Goal: Transaction & Acquisition: Register for event/course

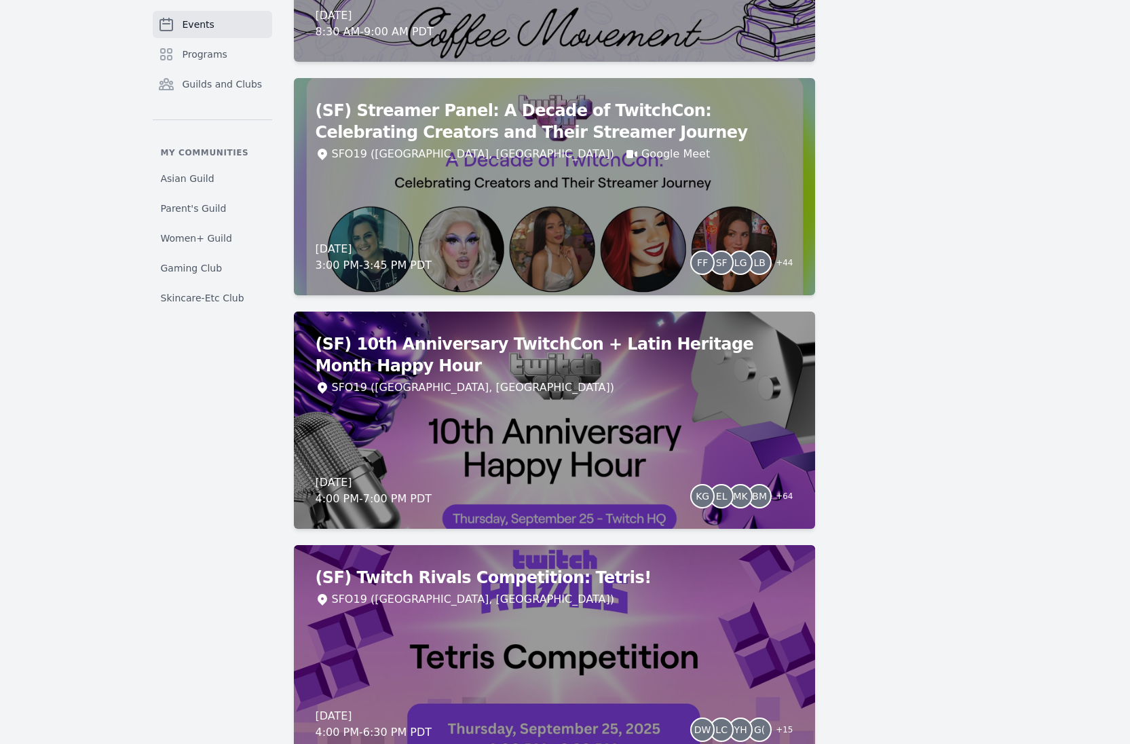
scroll to position [3140, 0]
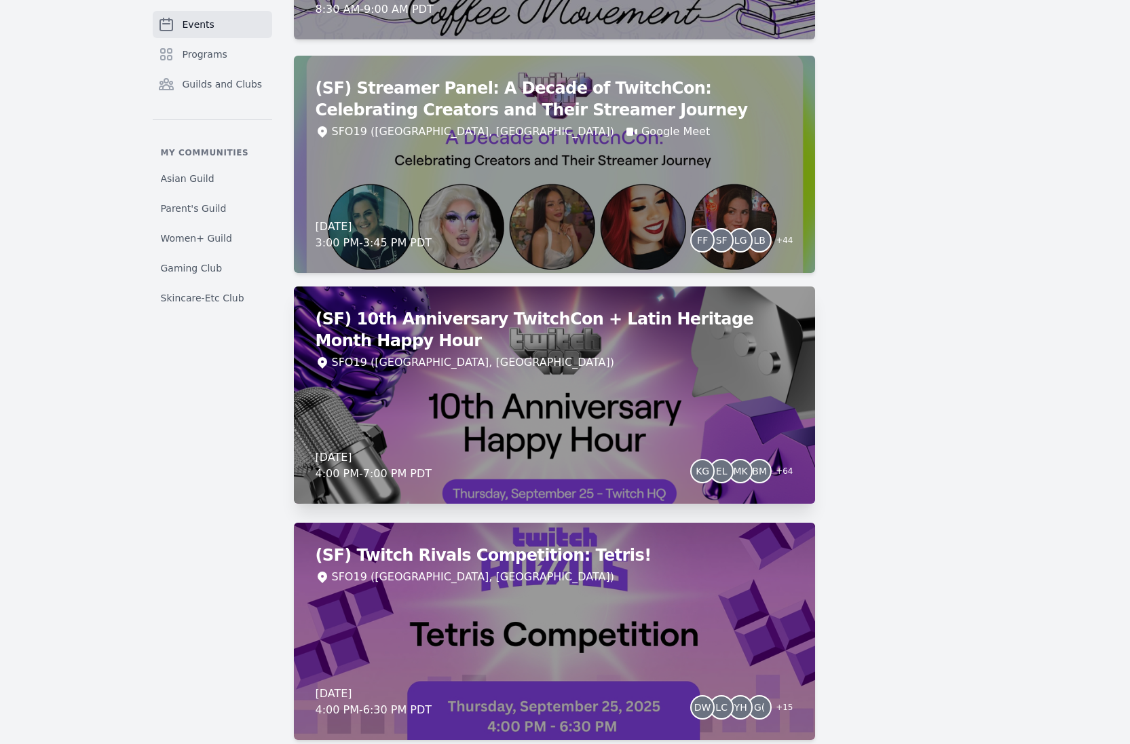
click at [549, 342] on h2 "(SF) 10th Anniversary TwitchCon + Latin Heritage Month Happy Hour" at bounding box center [555, 329] width 478 height 43
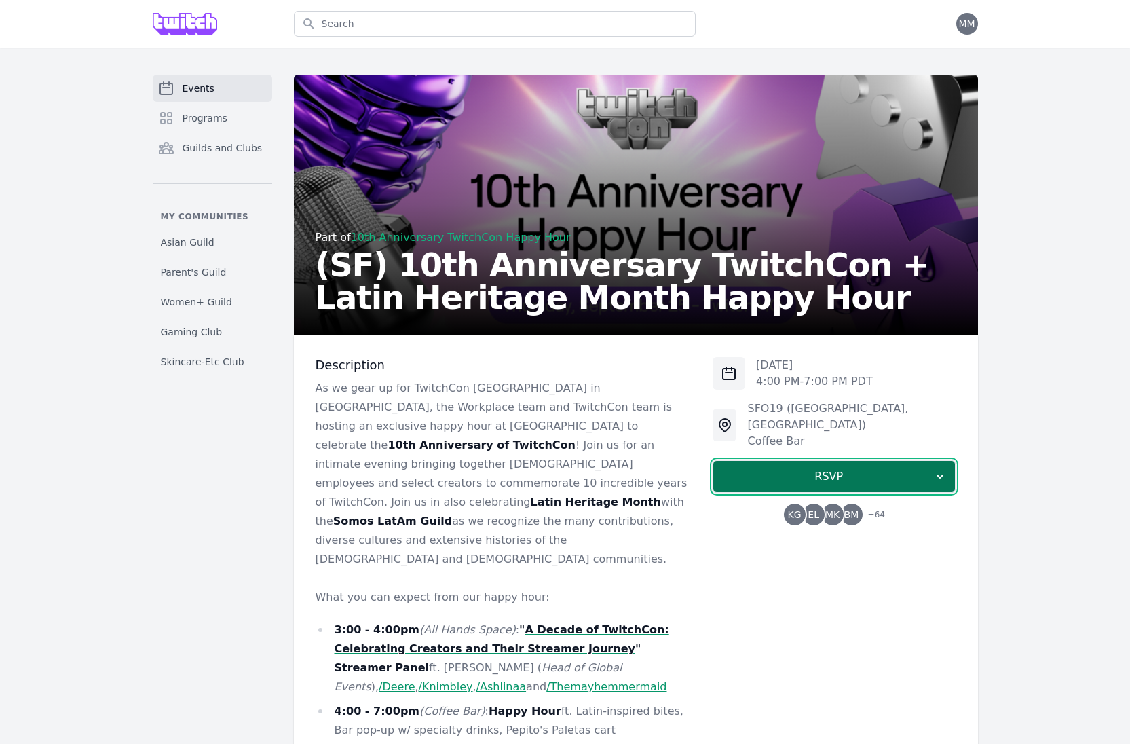
click at [814, 468] on span "RSVP" at bounding box center [828, 476] width 209 height 16
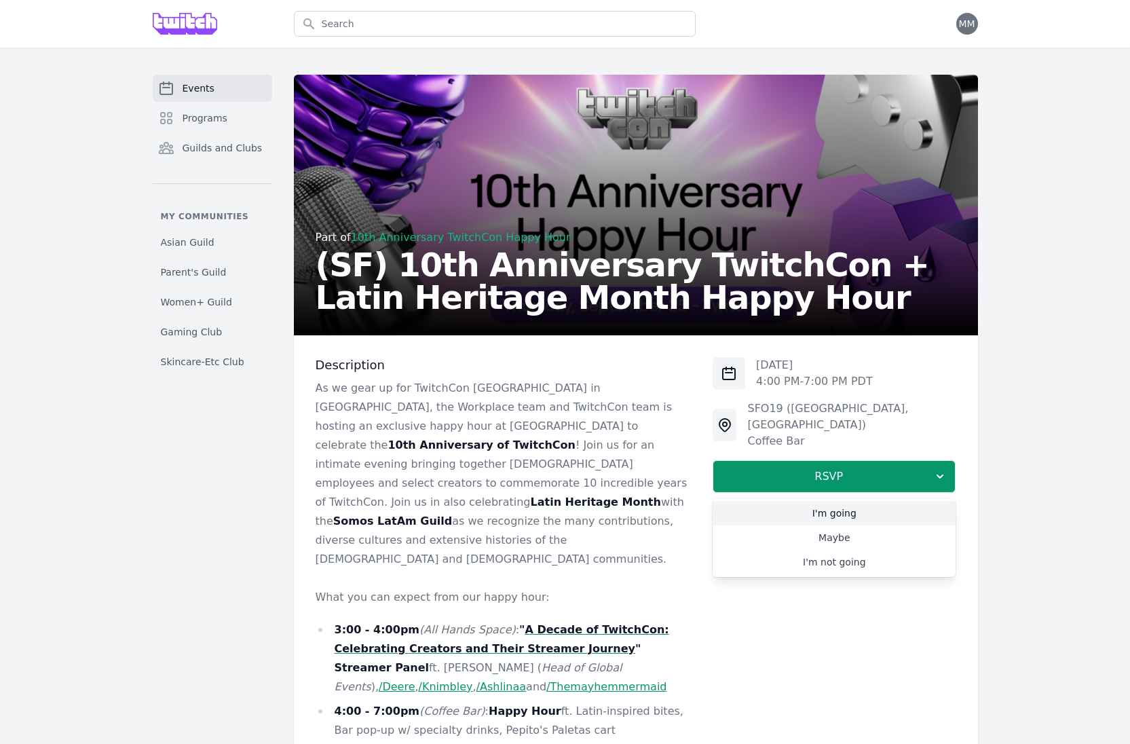
click at [850, 501] on link "I'm going" at bounding box center [834, 513] width 243 height 24
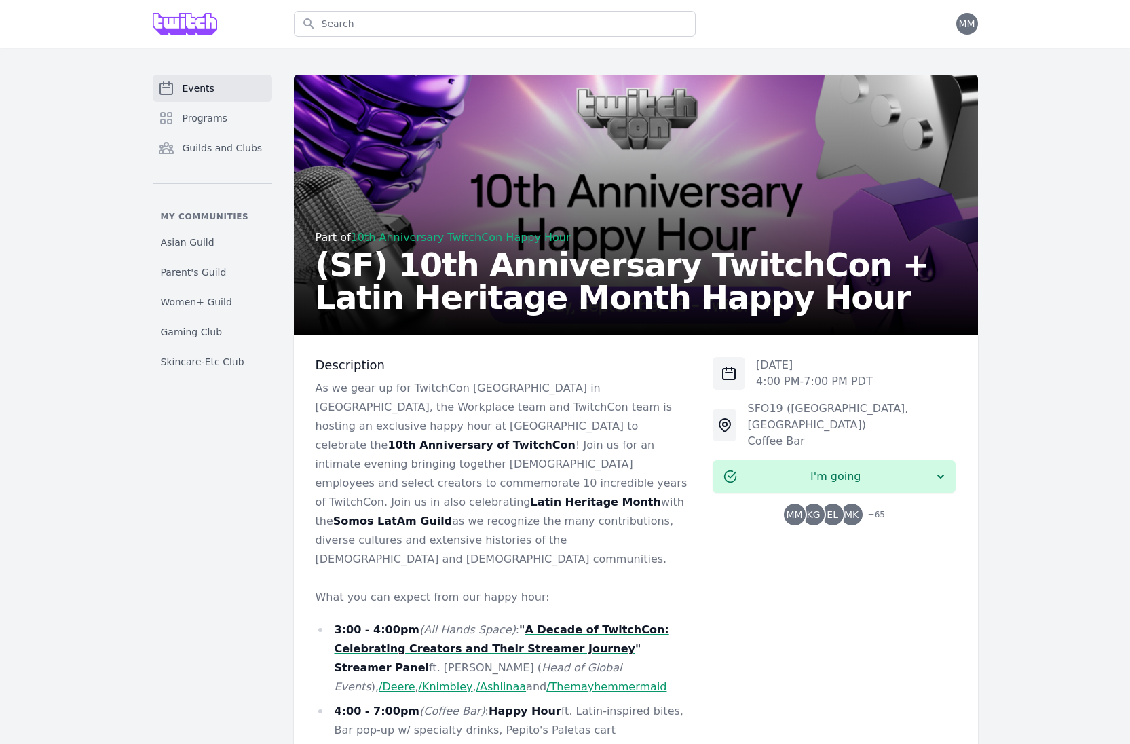
scroll to position [86, 0]
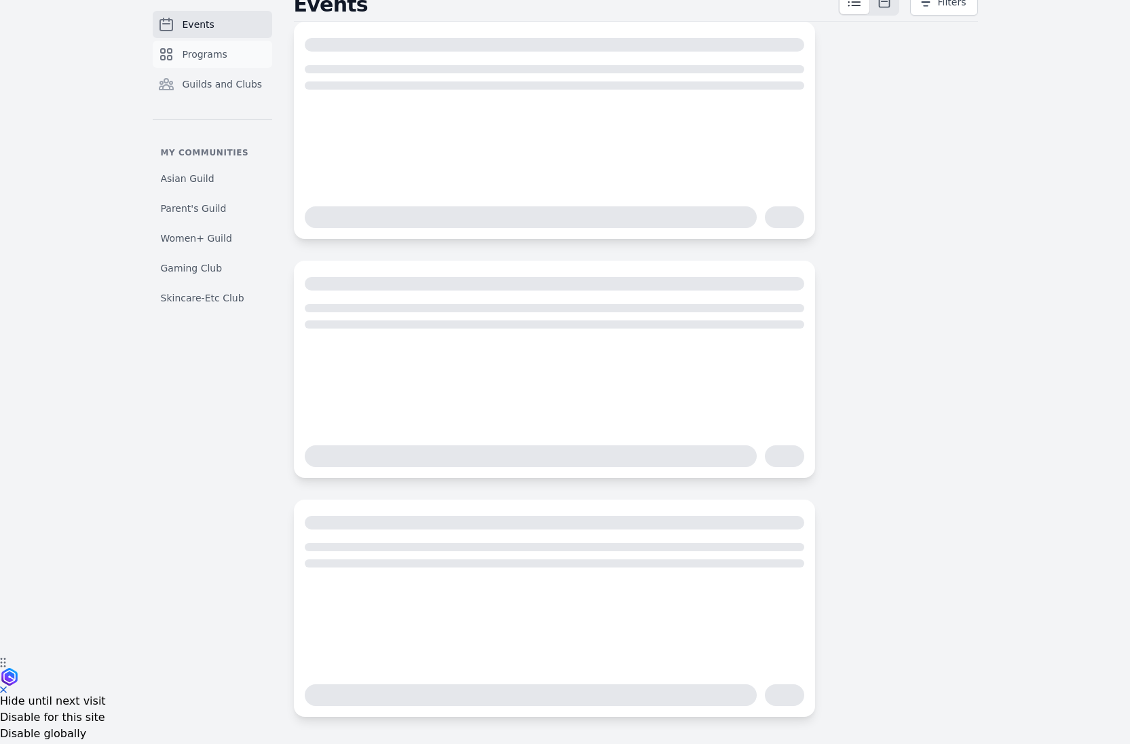
click at [213, 58] on span "Programs" at bounding box center [205, 55] width 45 height 14
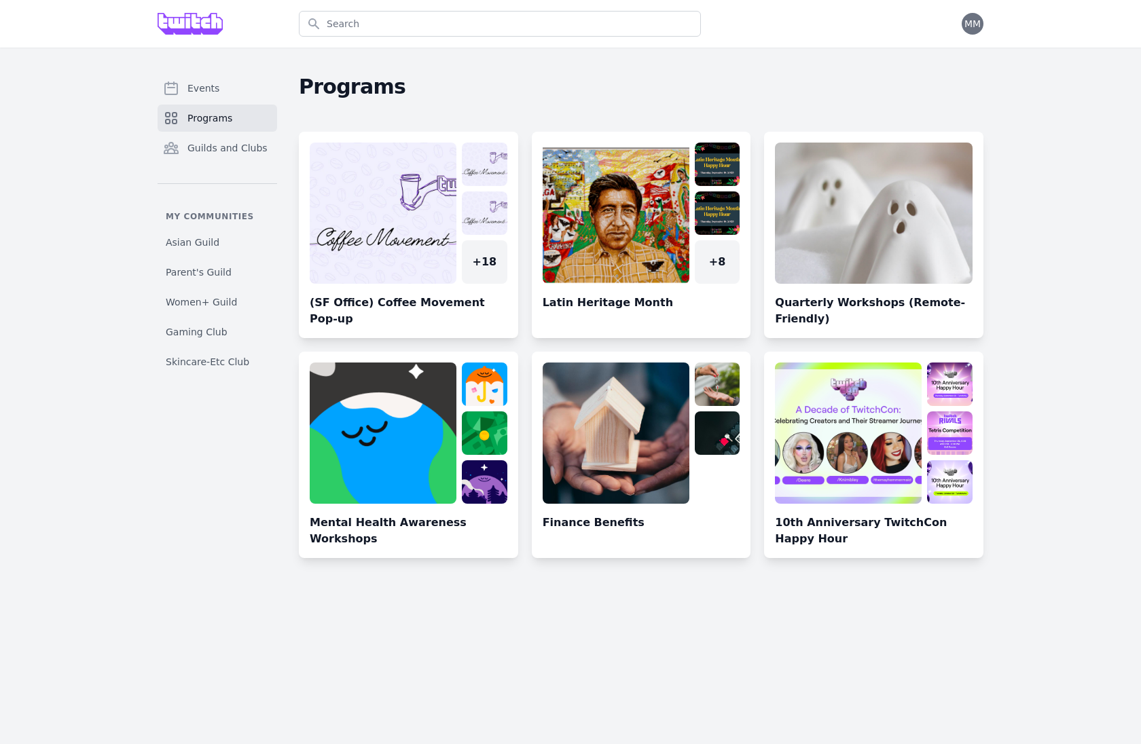
click at [207, 26] on img at bounding box center [190, 24] width 65 height 22
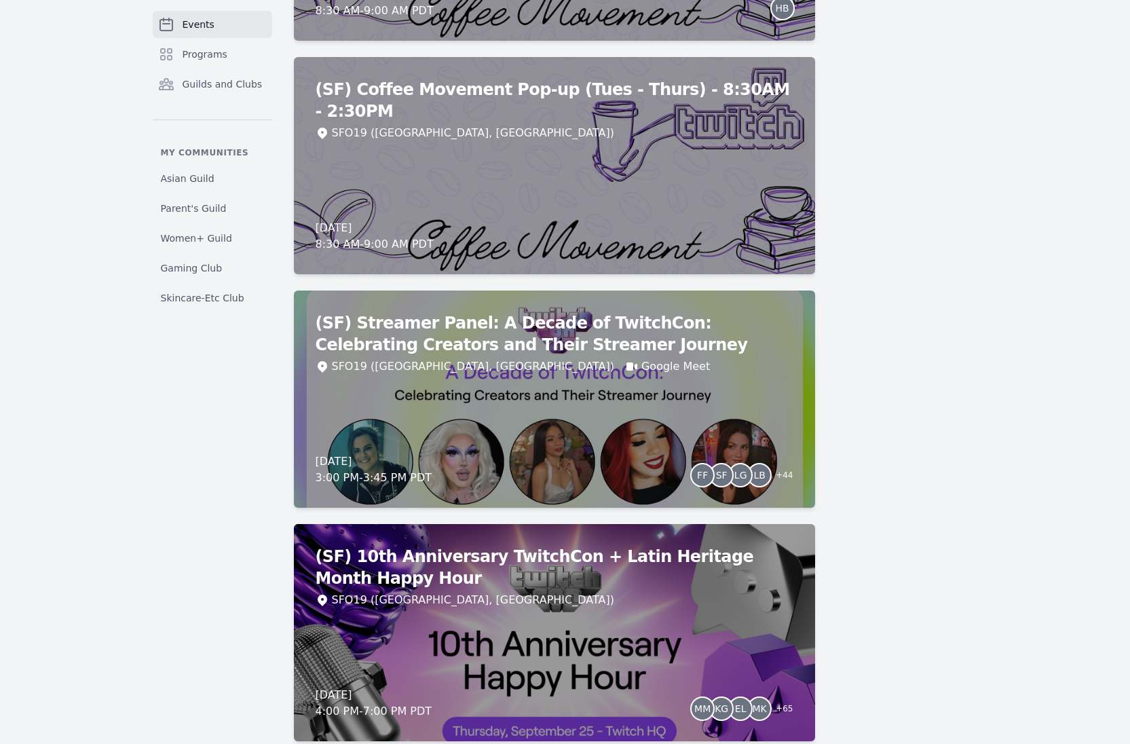
scroll to position [2859, 0]
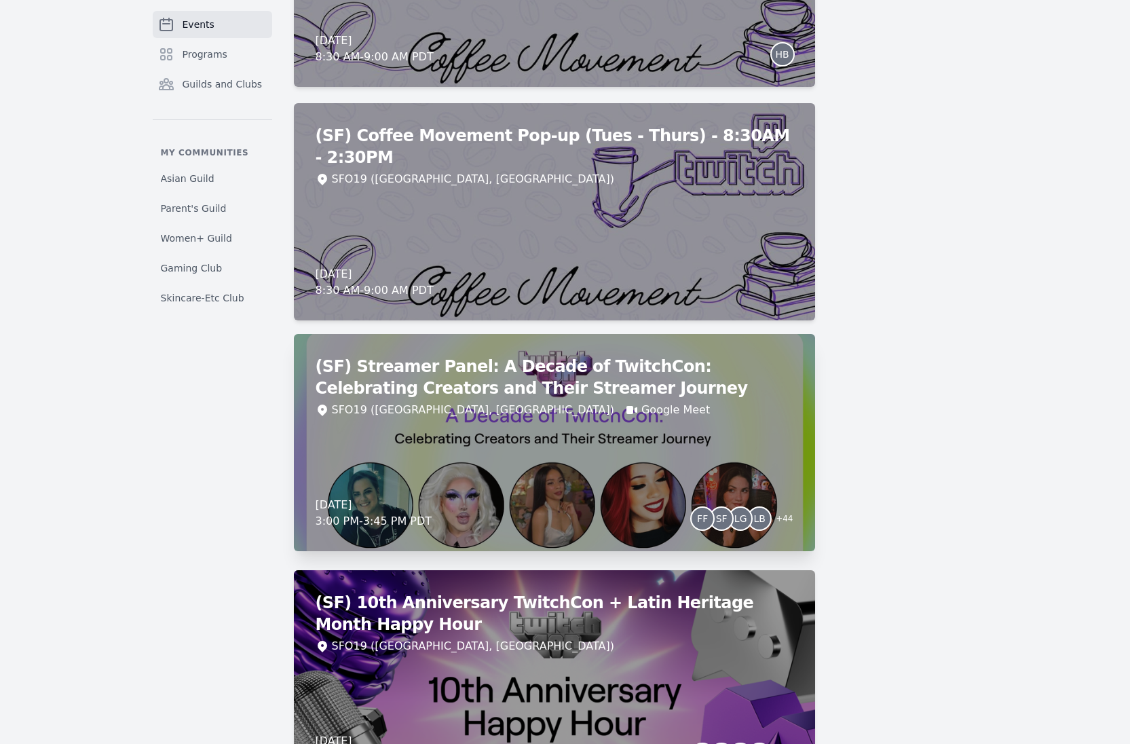
click at [645, 365] on h2 "(SF) Streamer Panel: A Decade of TwitchCon: Celebrating Creators and Their Stre…" at bounding box center [555, 377] width 478 height 43
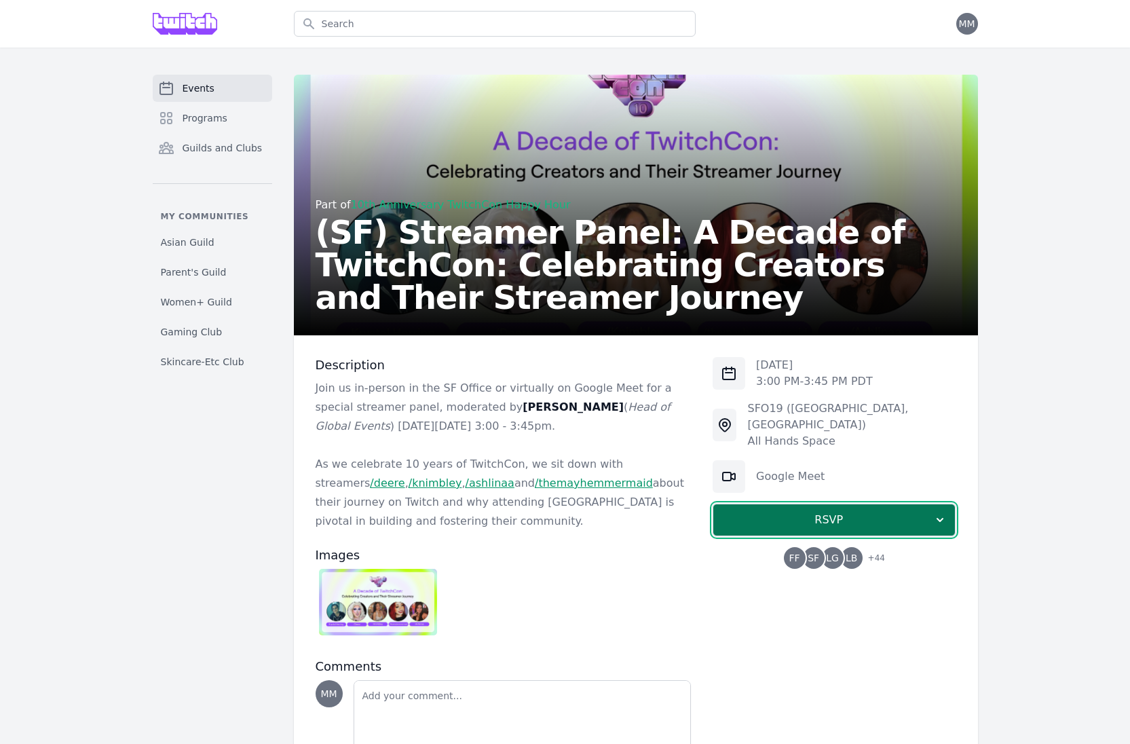
click at [841, 512] on span "RSVP" at bounding box center [828, 520] width 209 height 16
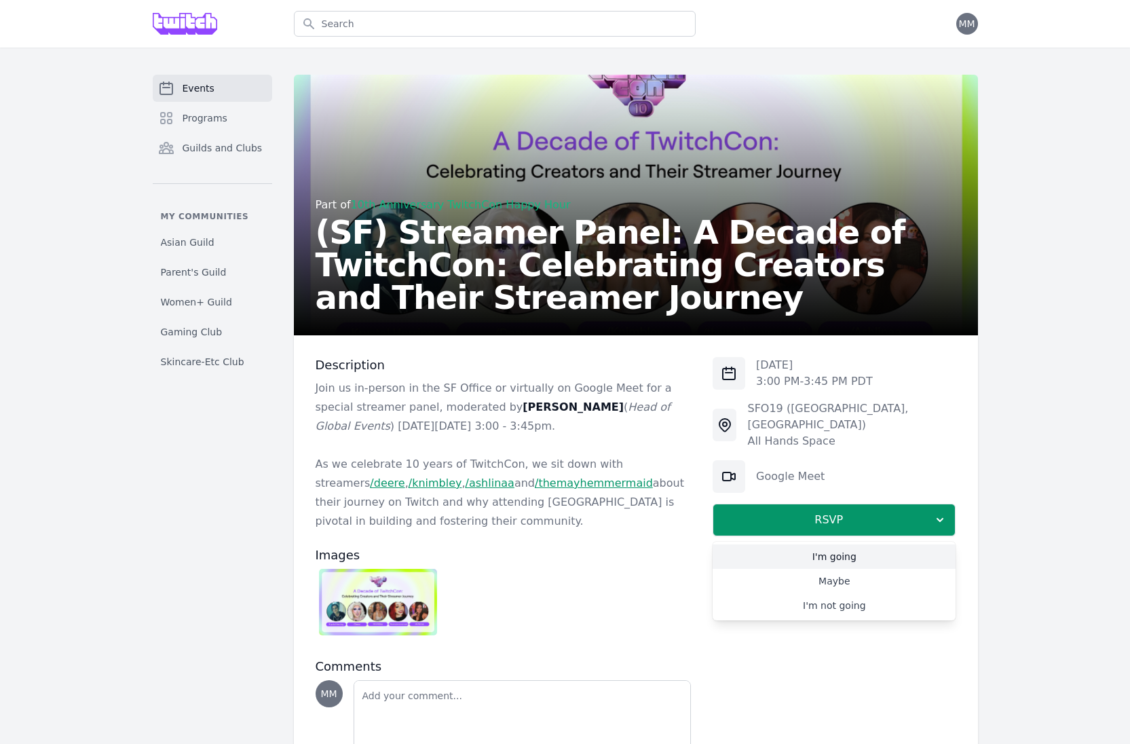
click at [850, 547] on link "I'm going" at bounding box center [834, 557] width 243 height 24
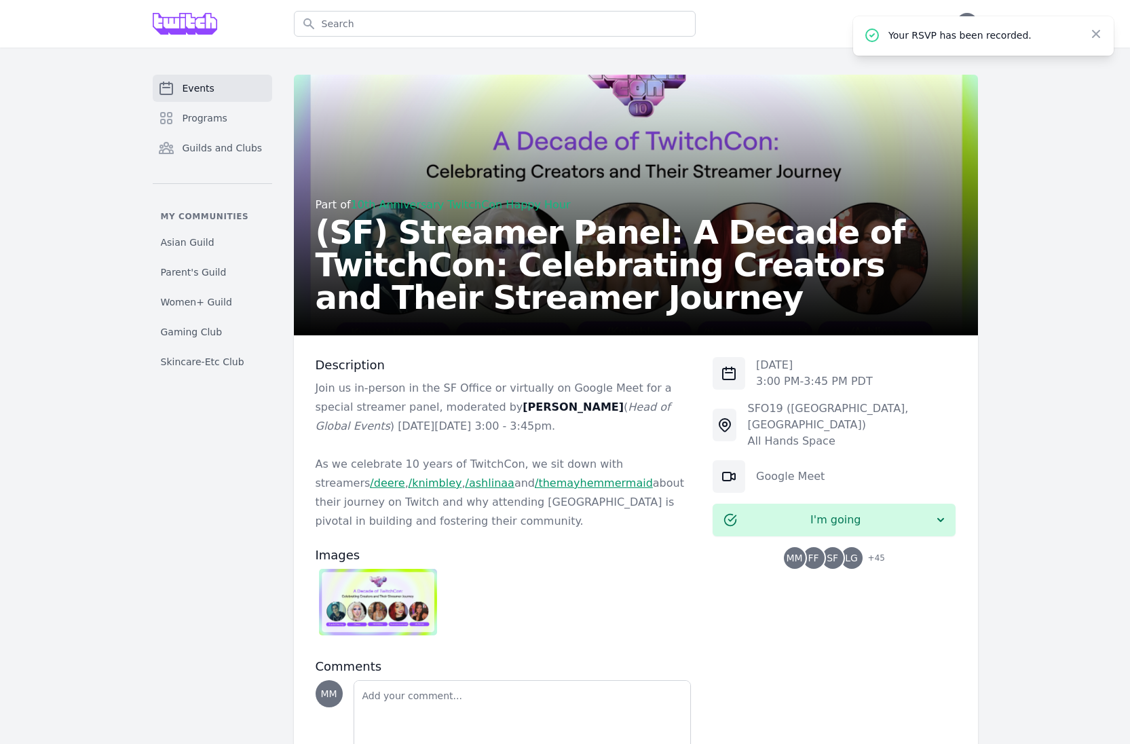
click at [193, 90] on span "Events" at bounding box center [199, 88] width 32 height 14
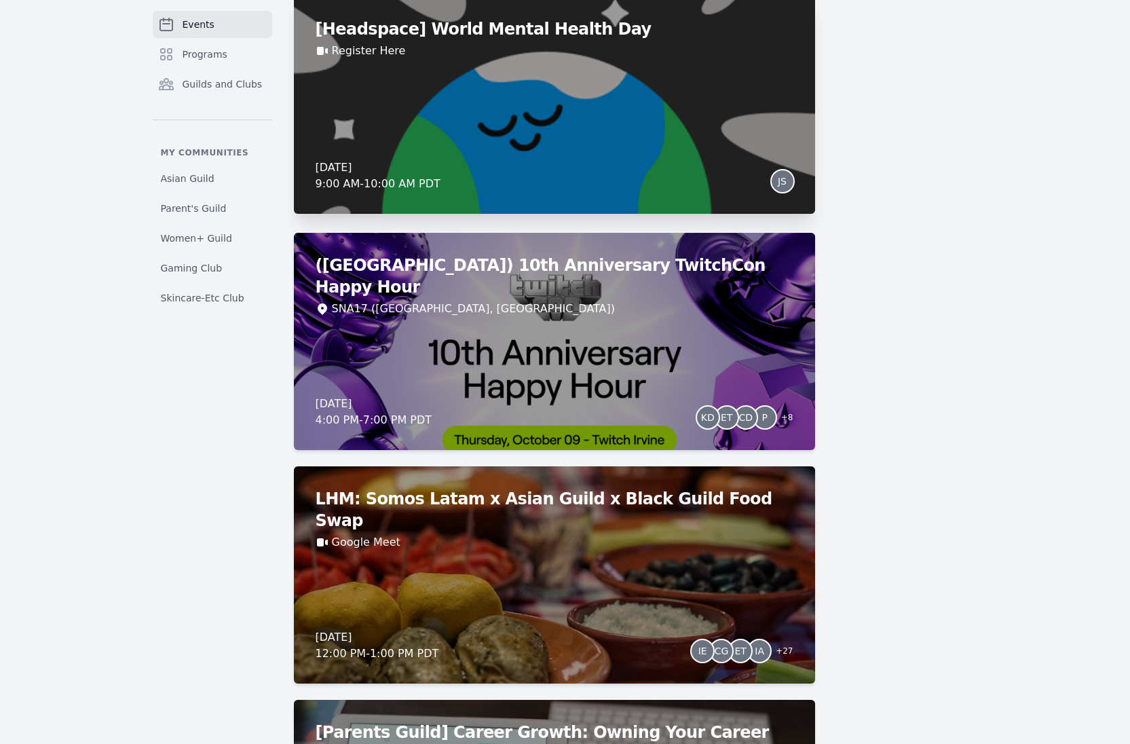
scroll to position [6046, 0]
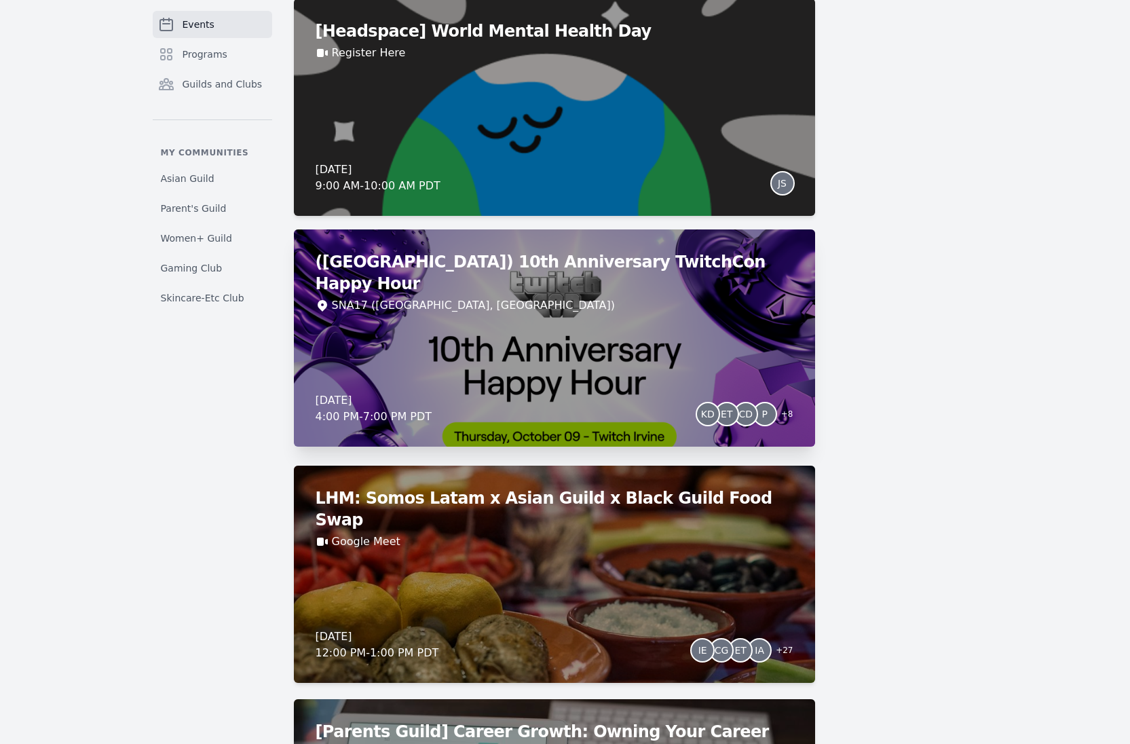
click at [576, 376] on div "([GEOGRAPHIC_DATA]) 10th Anniversary TwitchCon Happy Hour SNA17 ([GEOGRAPHIC_DA…" at bounding box center [554, 337] width 521 height 217
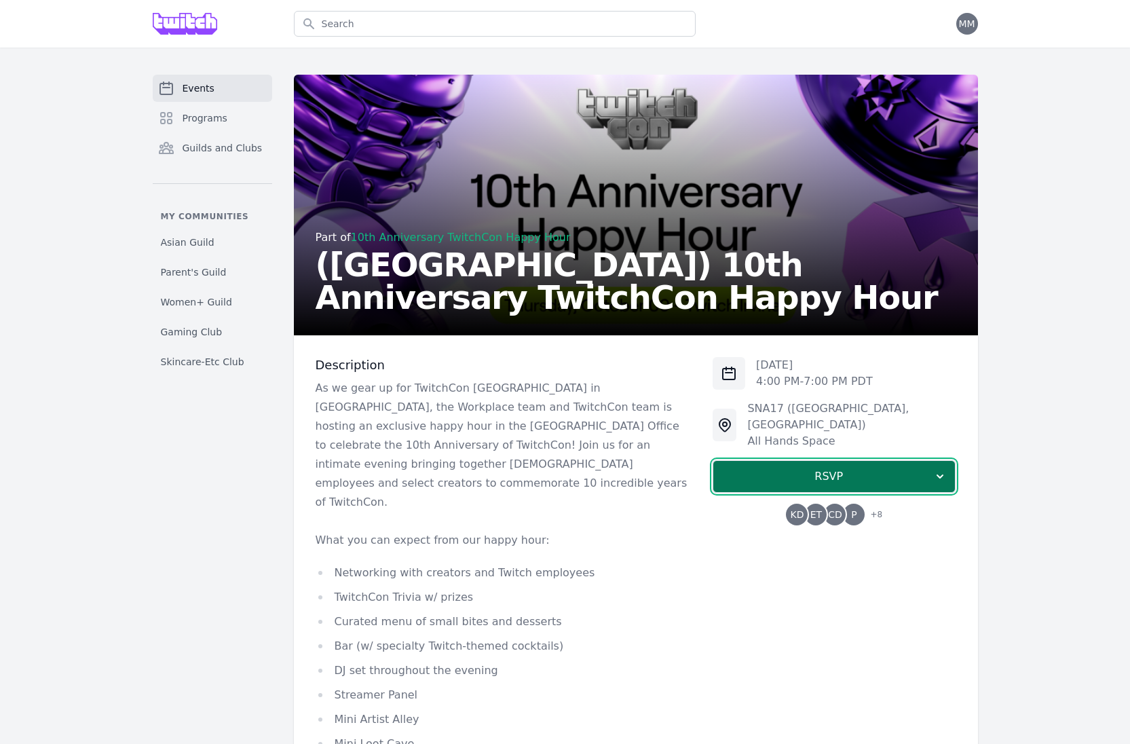
click at [807, 468] on span "RSVP" at bounding box center [828, 476] width 209 height 16
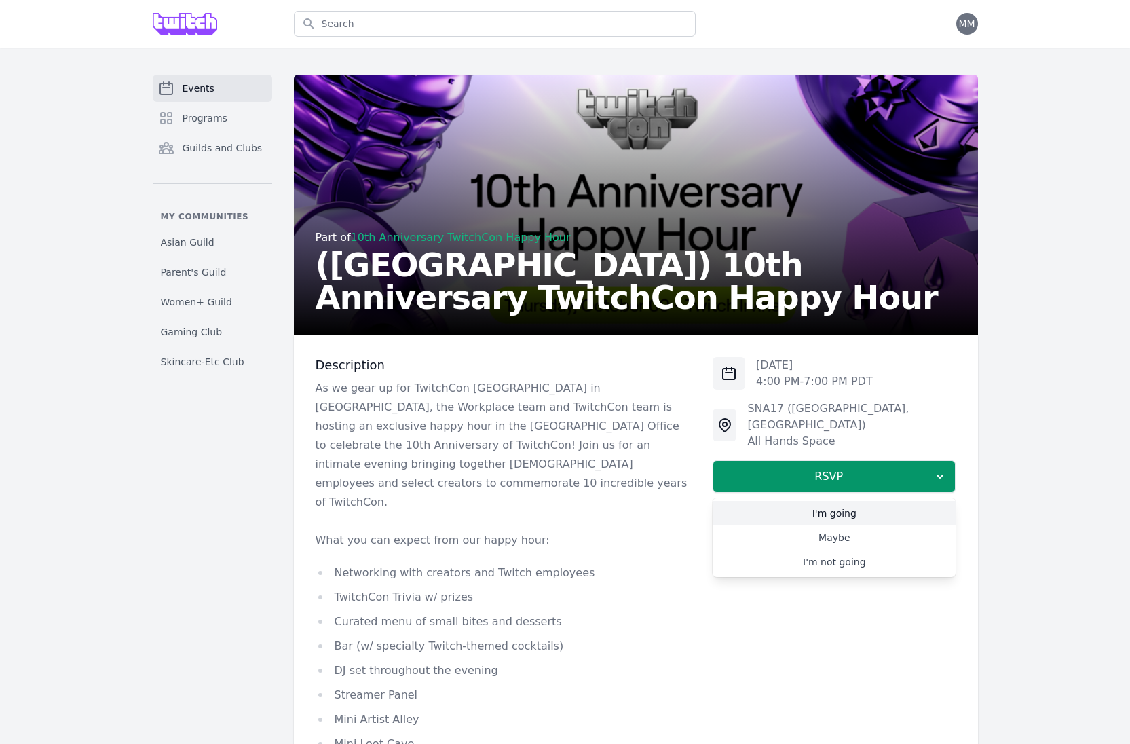
click at [855, 501] on link "I'm going" at bounding box center [834, 513] width 243 height 24
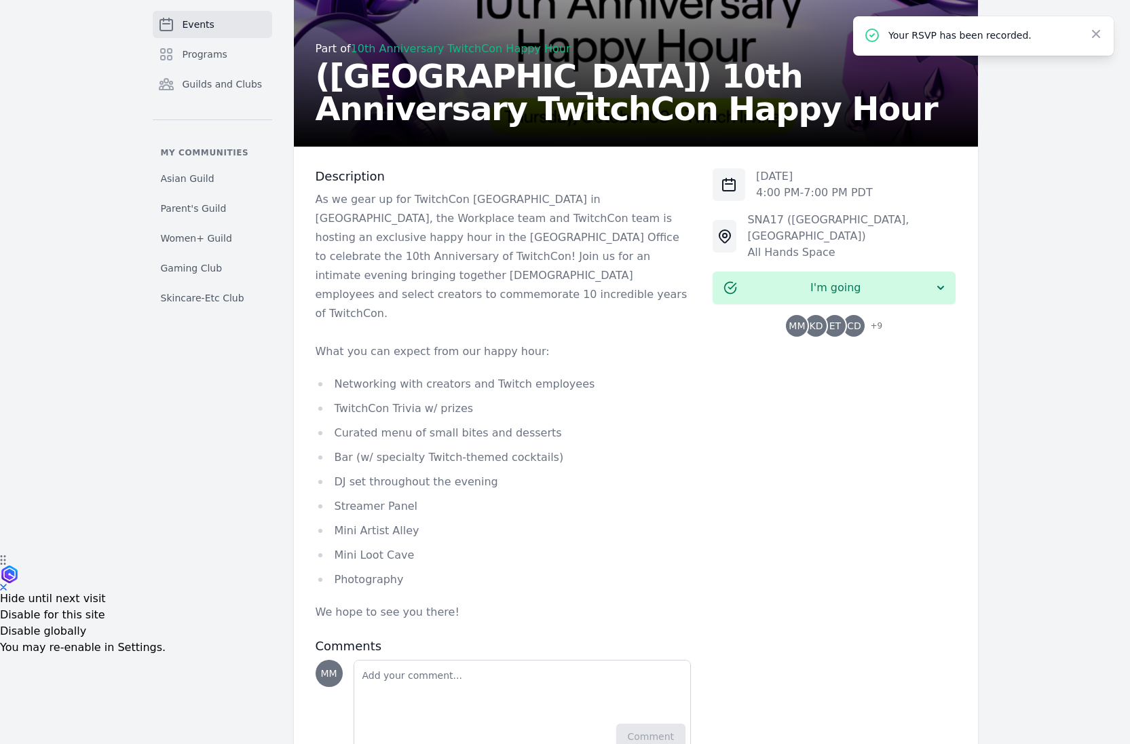
scroll to position [210, 0]
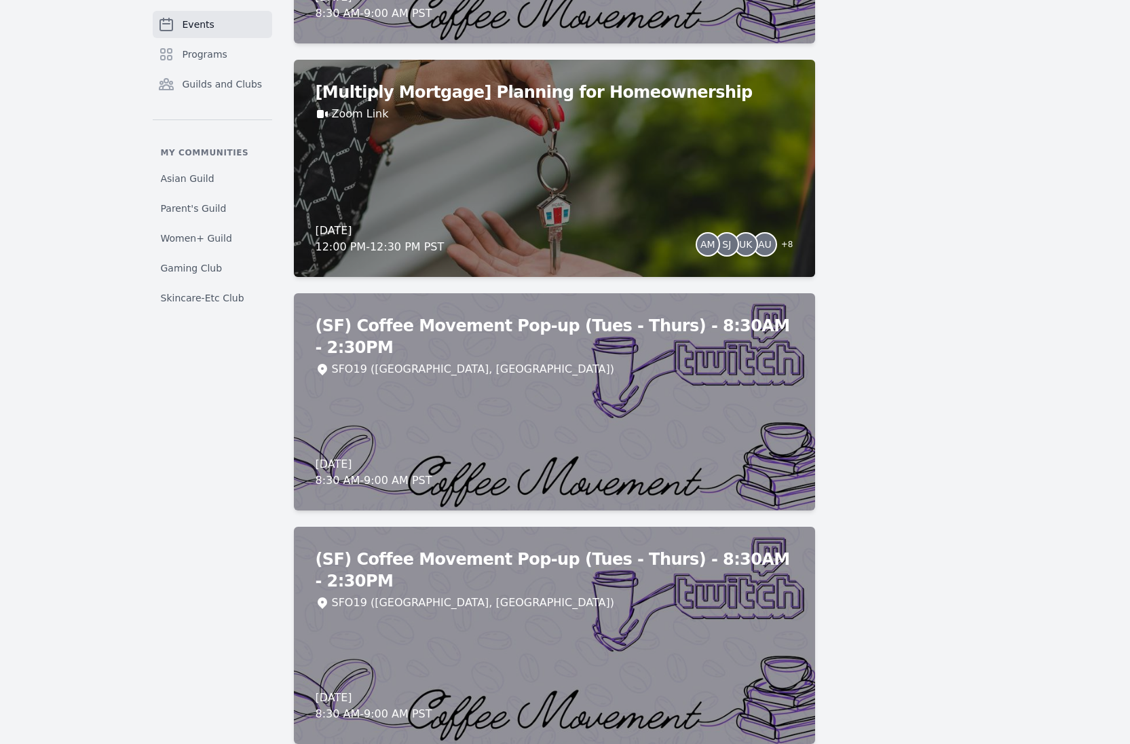
scroll to position [10757, 0]
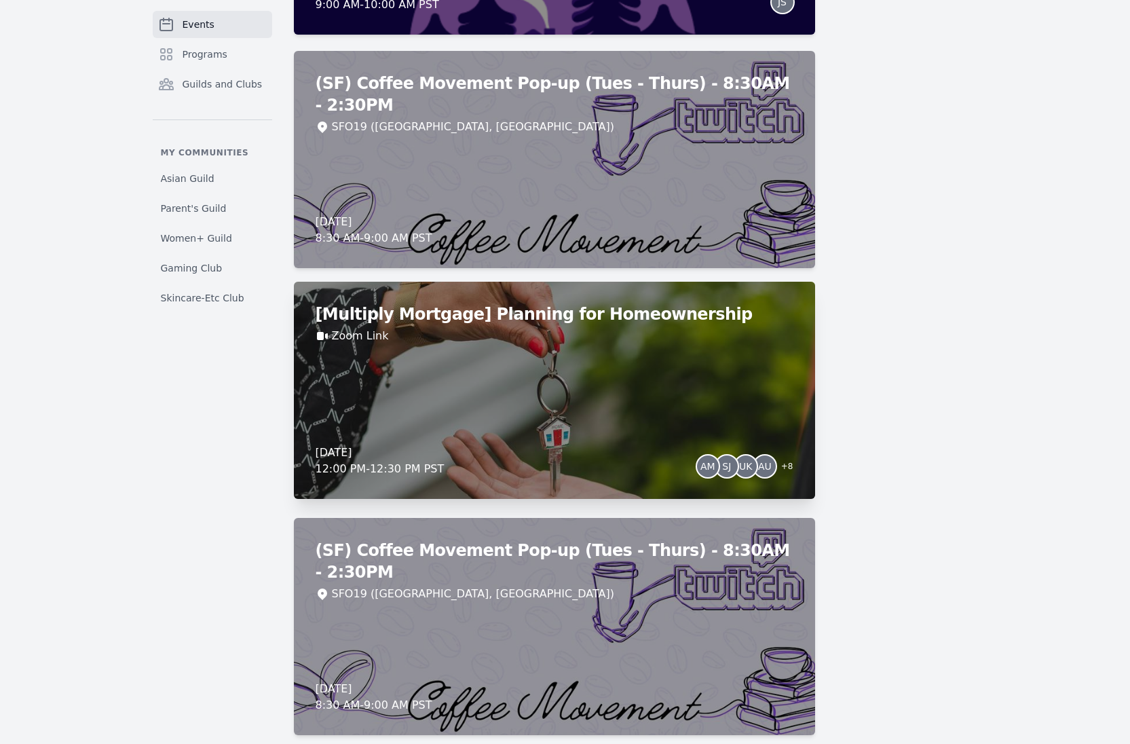
click at [631, 380] on div "[Multiply Mortgage] Planning for Homeownership Zoom Link [DATE] 12:00 PM - 12:3…" at bounding box center [554, 390] width 521 height 217
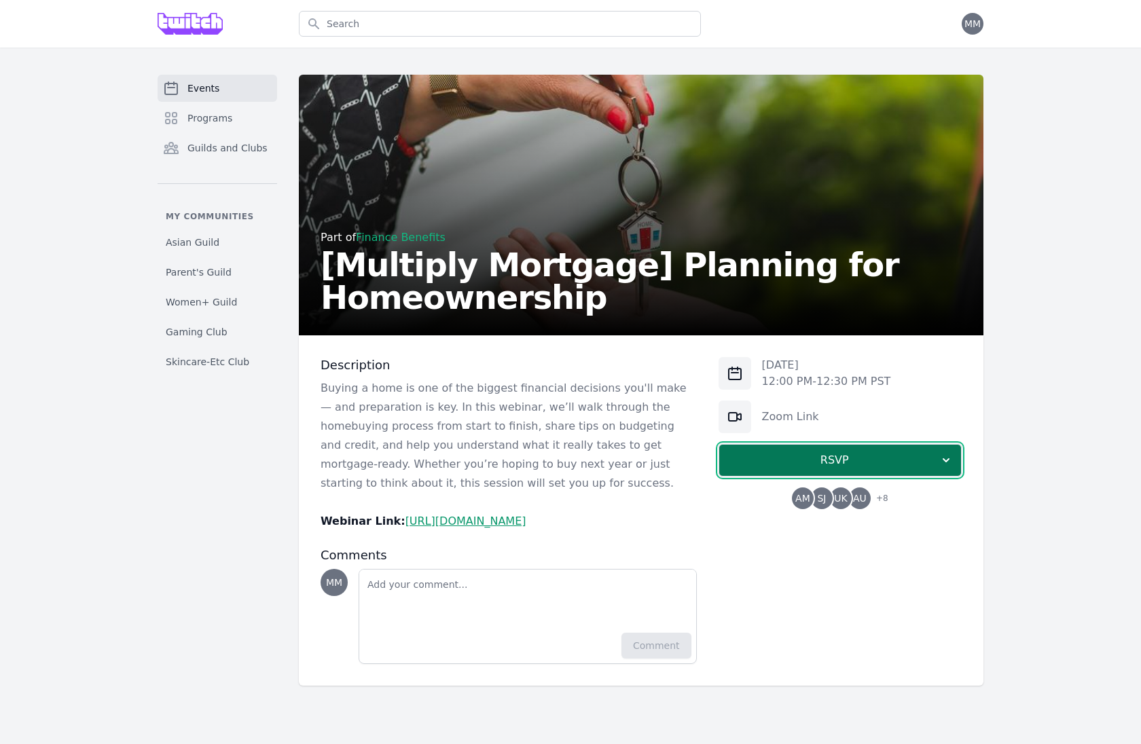
click at [822, 463] on span "RSVP" at bounding box center [834, 460] width 209 height 16
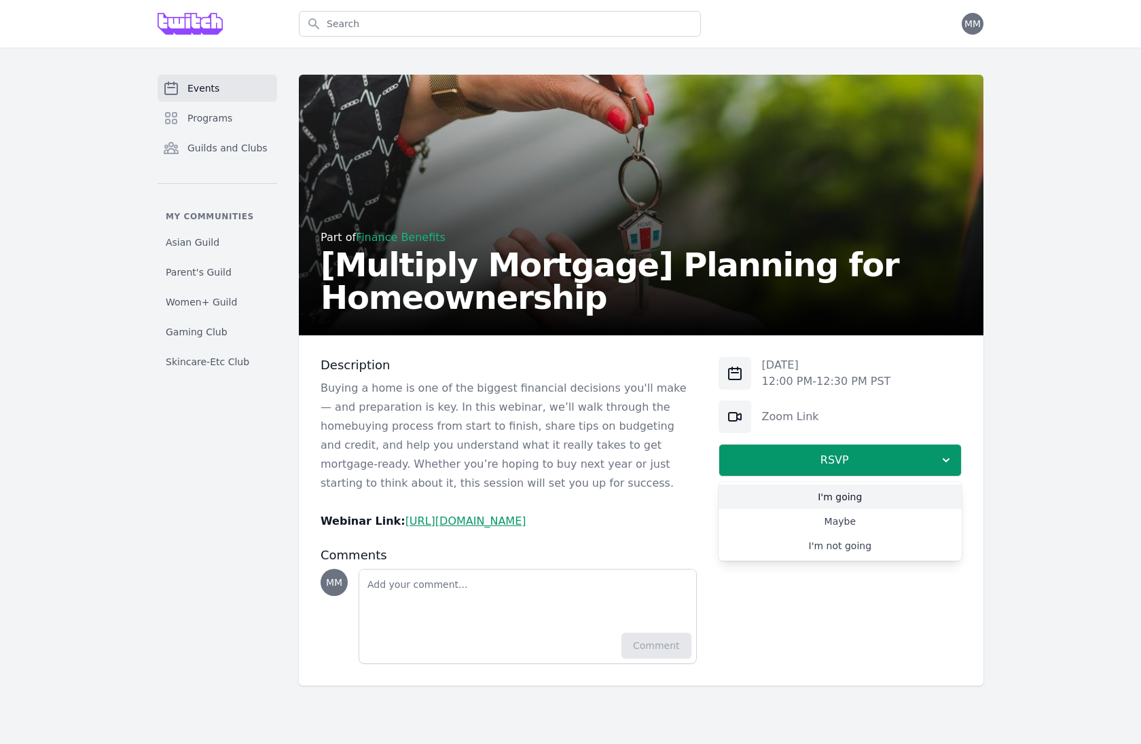
click at [856, 498] on link "I'm going" at bounding box center [839, 497] width 243 height 24
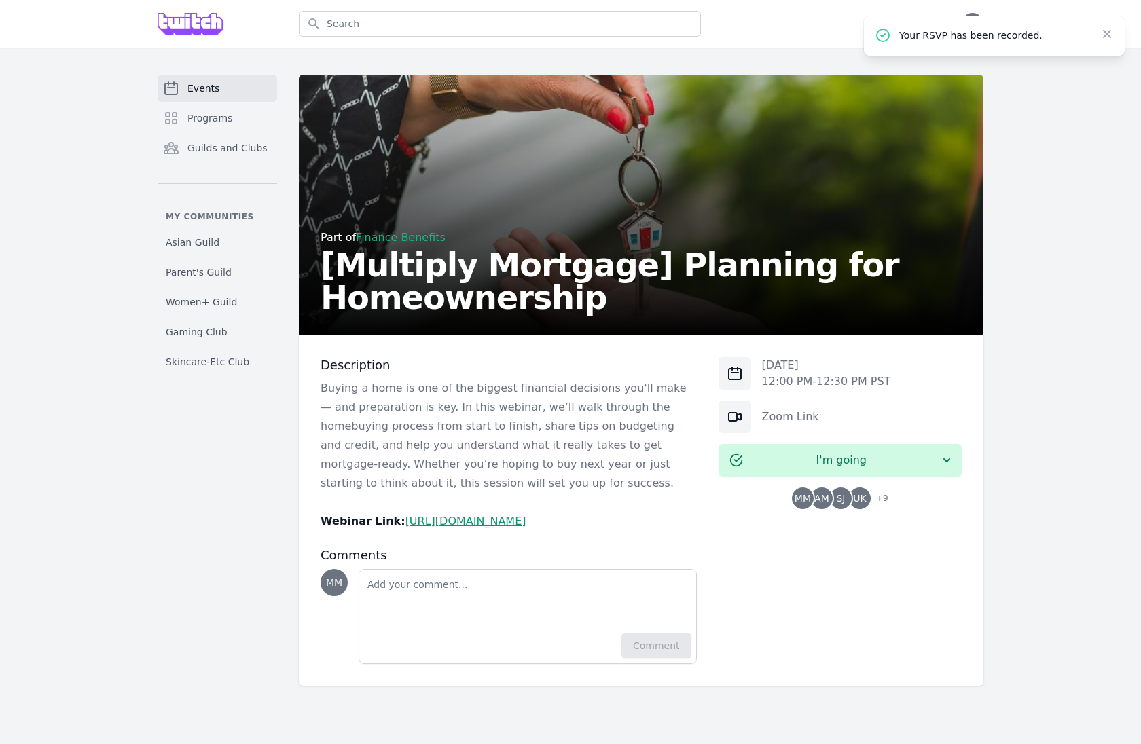
click at [207, 84] on span "Events" at bounding box center [203, 88] width 32 height 14
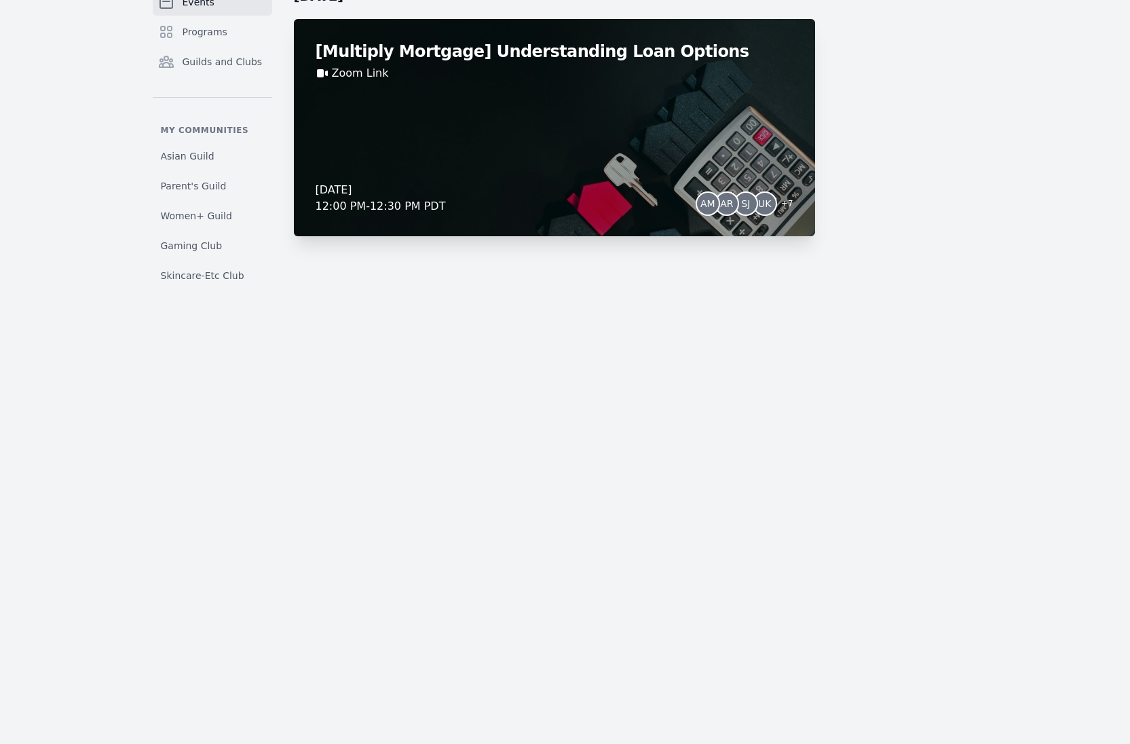
scroll to position [11513, 0]
